Goal: Obtain resource: Obtain resource

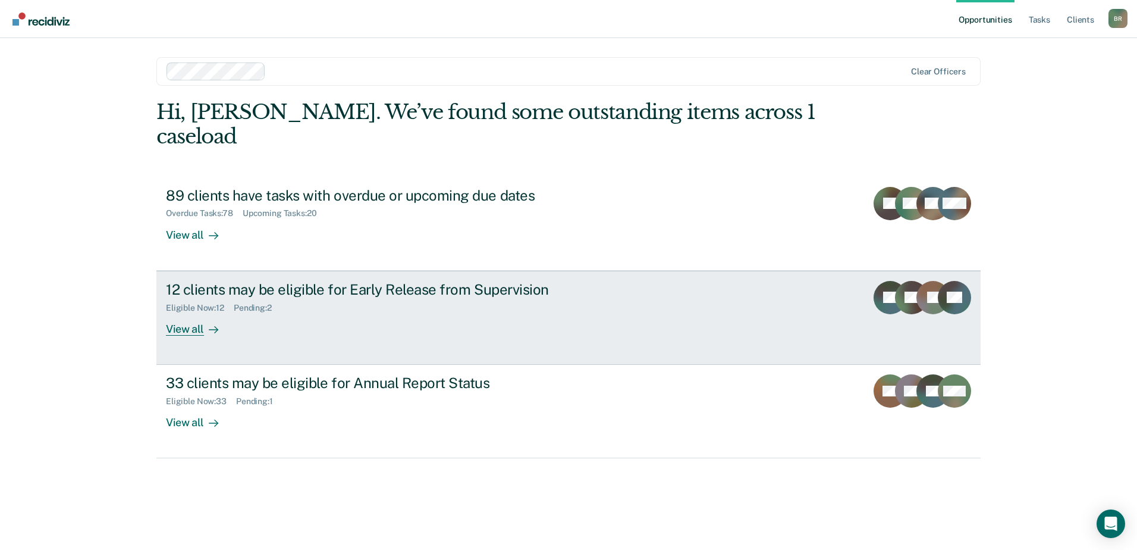
click at [379, 281] on div "12 clients may be eligible for Early Release from Supervision" at bounding box center [375, 289] width 418 height 17
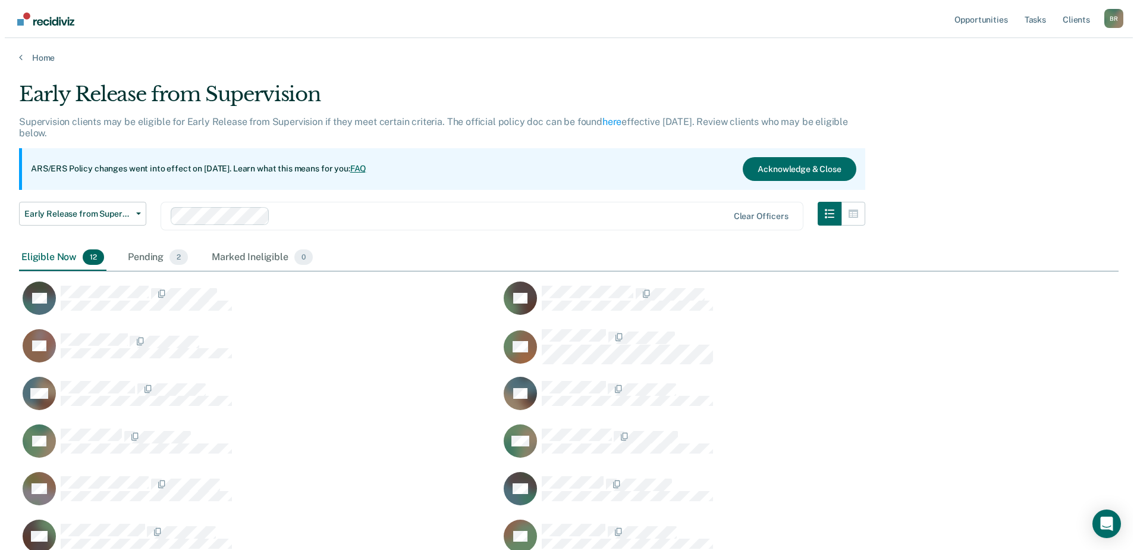
scroll to position [471, 1091]
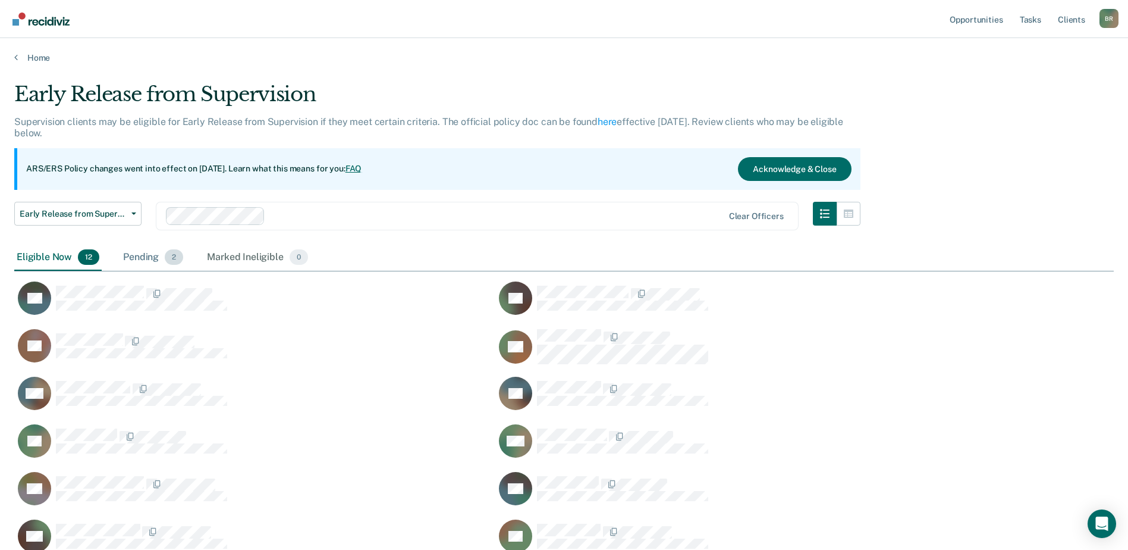
click at [149, 255] on div "Pending 2" at bounding box center [153, 257] width 65 height 26
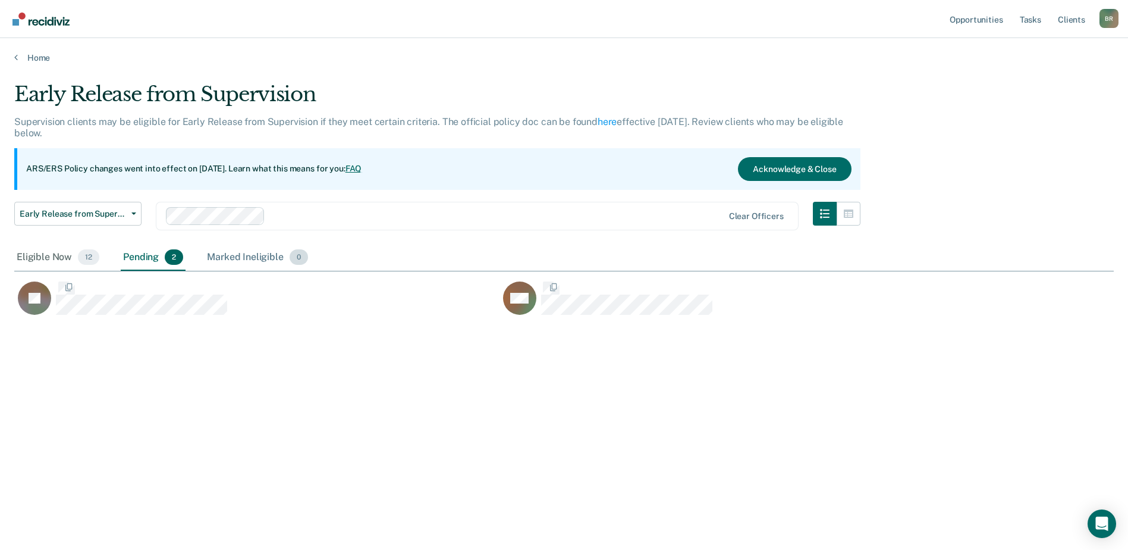
scroll to position [10, 10]
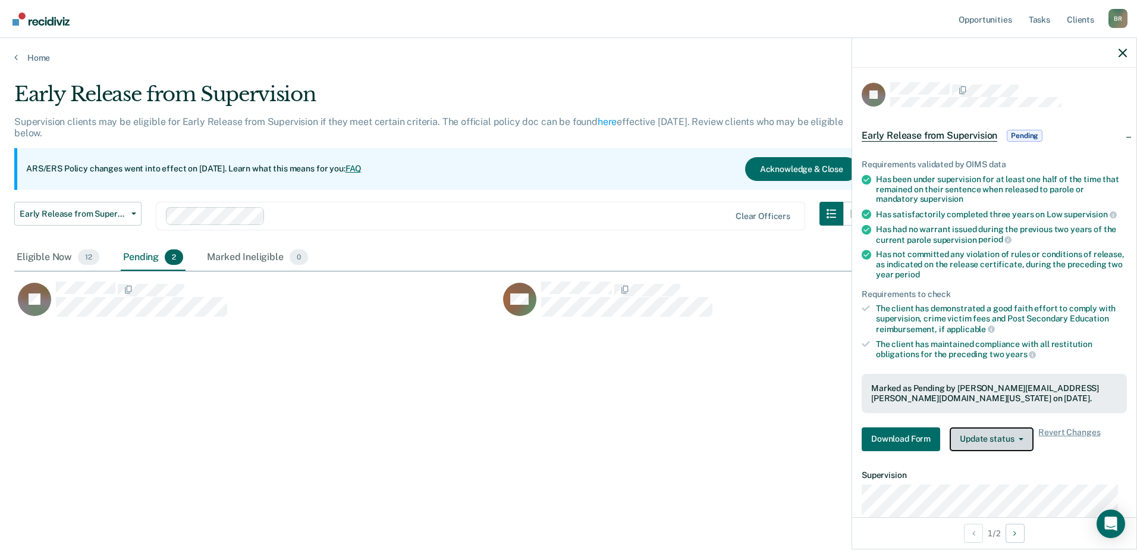
click at [990, 435] on button "Update status" at bounding box center [992, 439] width 84 height 24
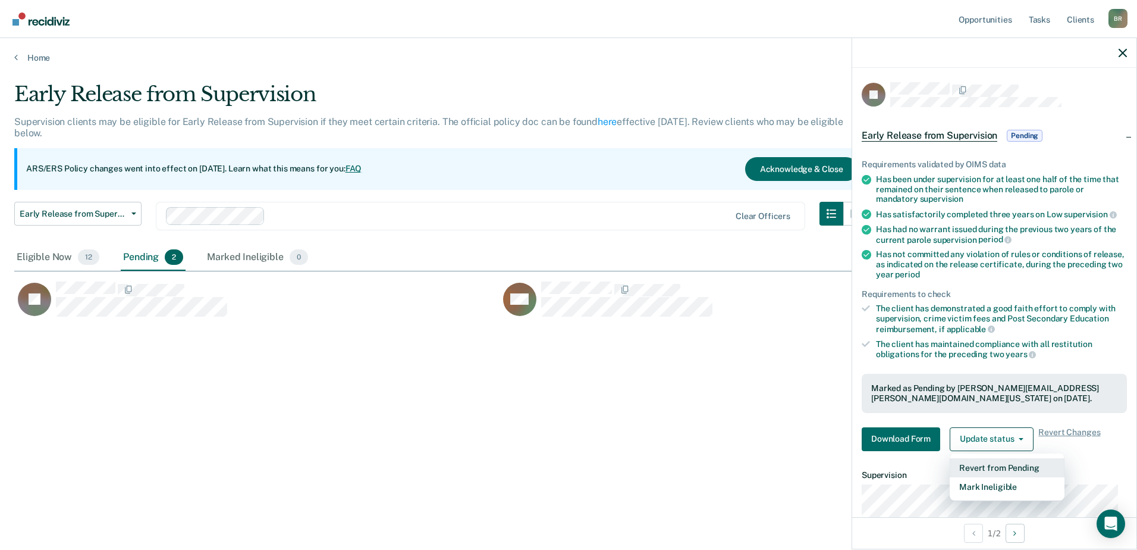
click at [1002, 471] on button "Revert from Pending" at bounding box center [1007, 467] width 115 height 19
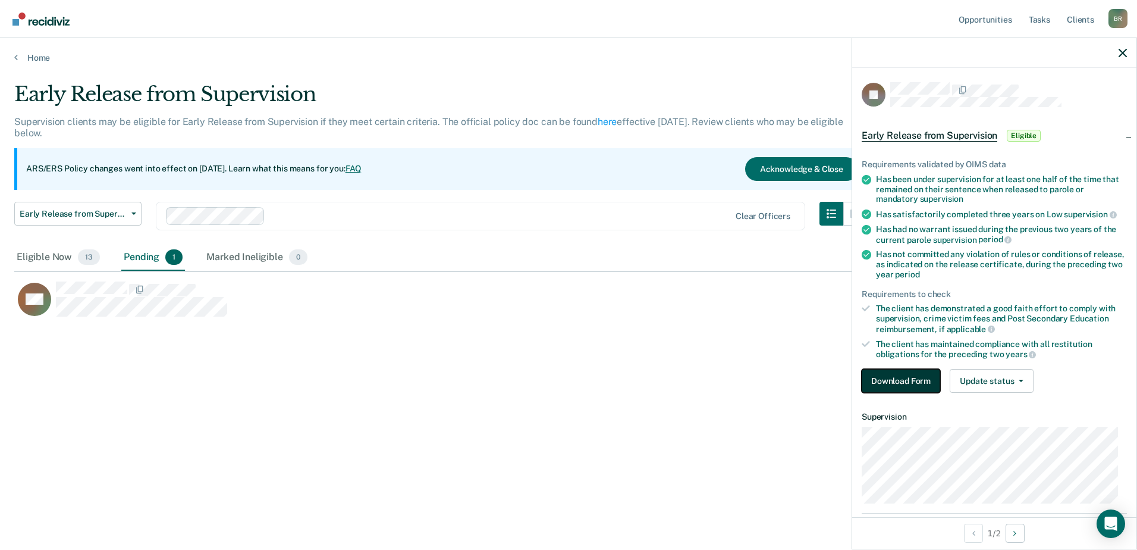
click at [895, 384] on button "Download Form" at bounding box center [901, 381] width 79 height 24
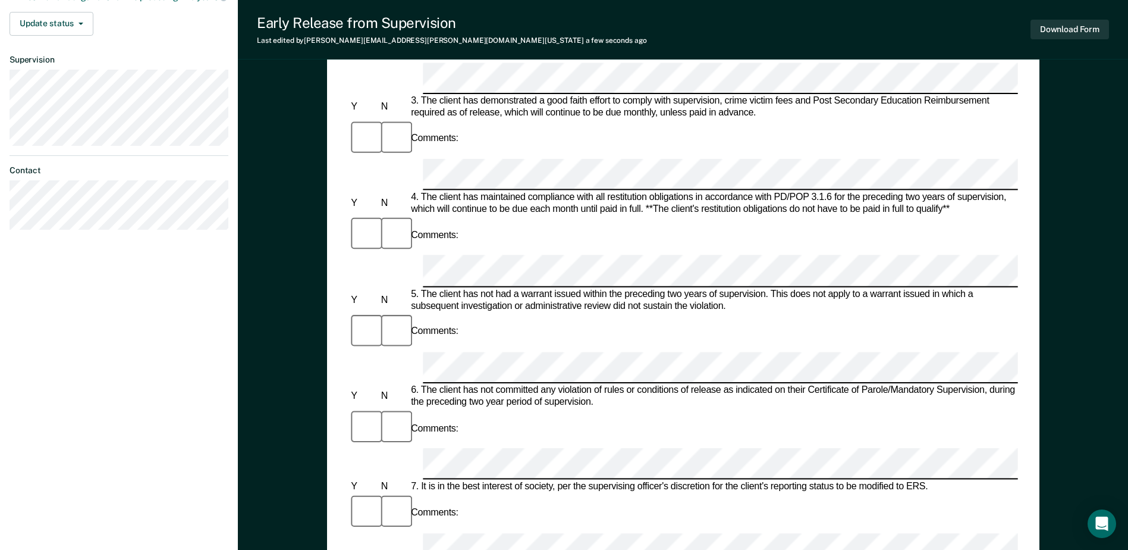
scroll to position [451, 0]
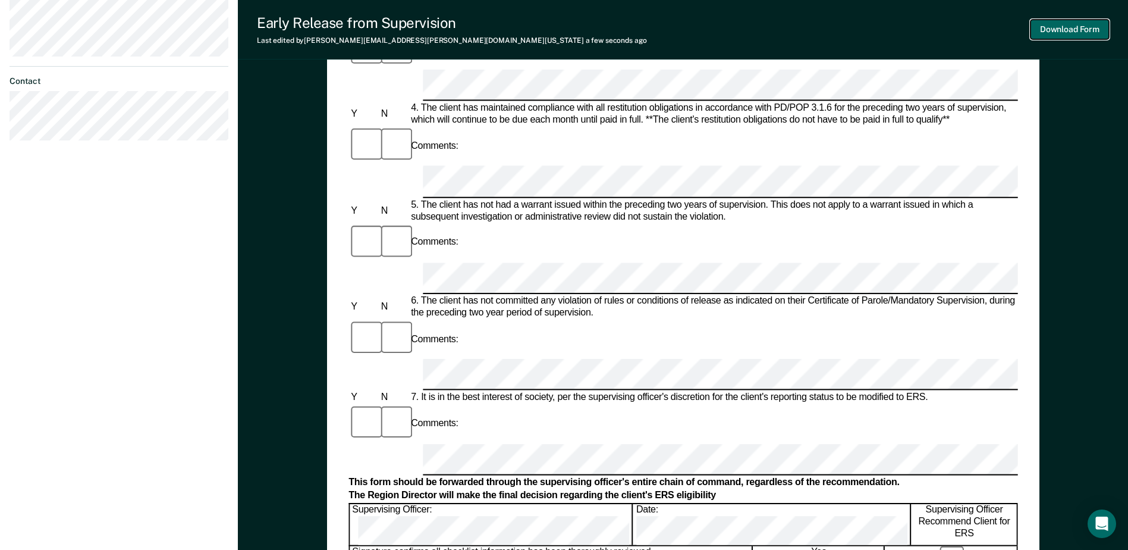
click at [1059, 32] on button "Download Form" at bounding box center [1070, 30] width 79 height 20
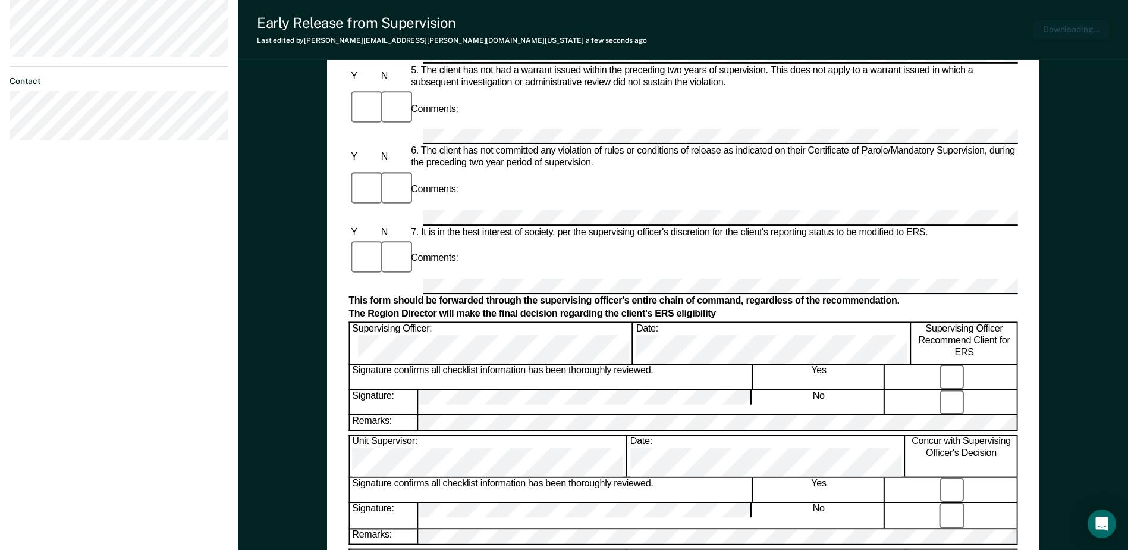
scroll to position [520, 0]
